Goal: Information Seeking & Learning: Learn about a topic

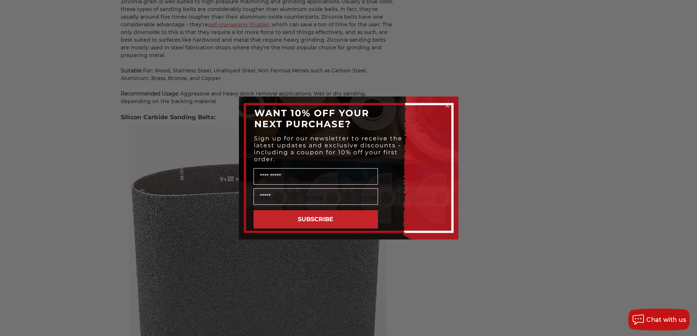
scroll to position [1573, 0]
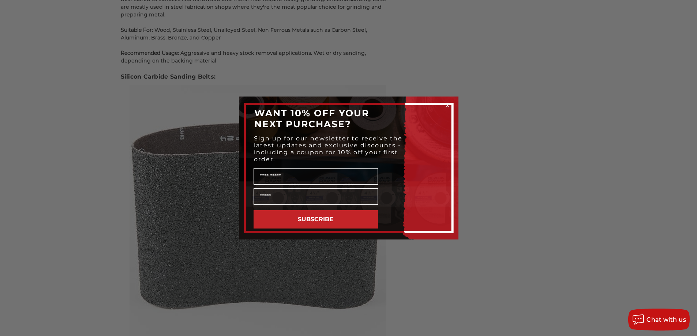
click at [444, 105] on icon "Close dialog" at bounding box center [447, 105] width 7 height 7
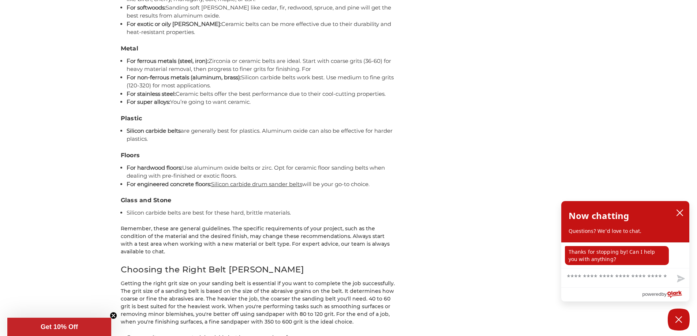
scroll to position [2561, 0]
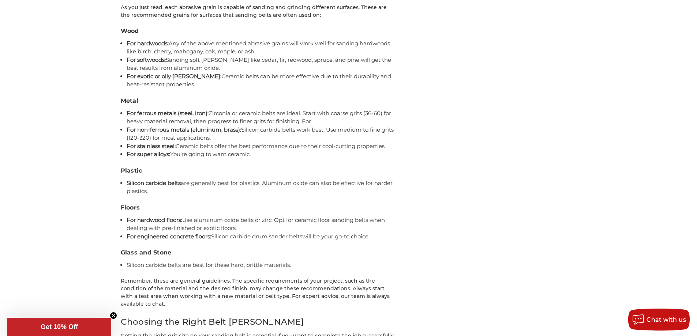
scroll to position [2561, 0]
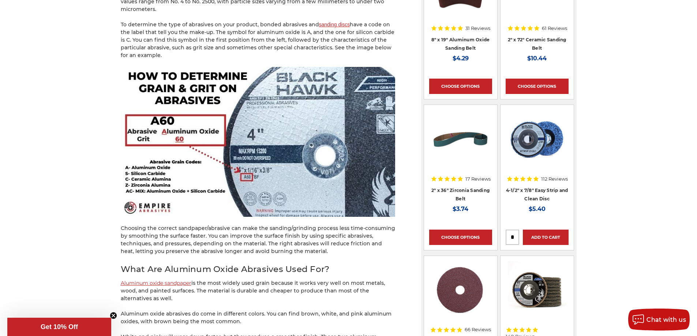
scroll to position [512, 0]
